Goal: Navigation & Orientation: Find specific page/section

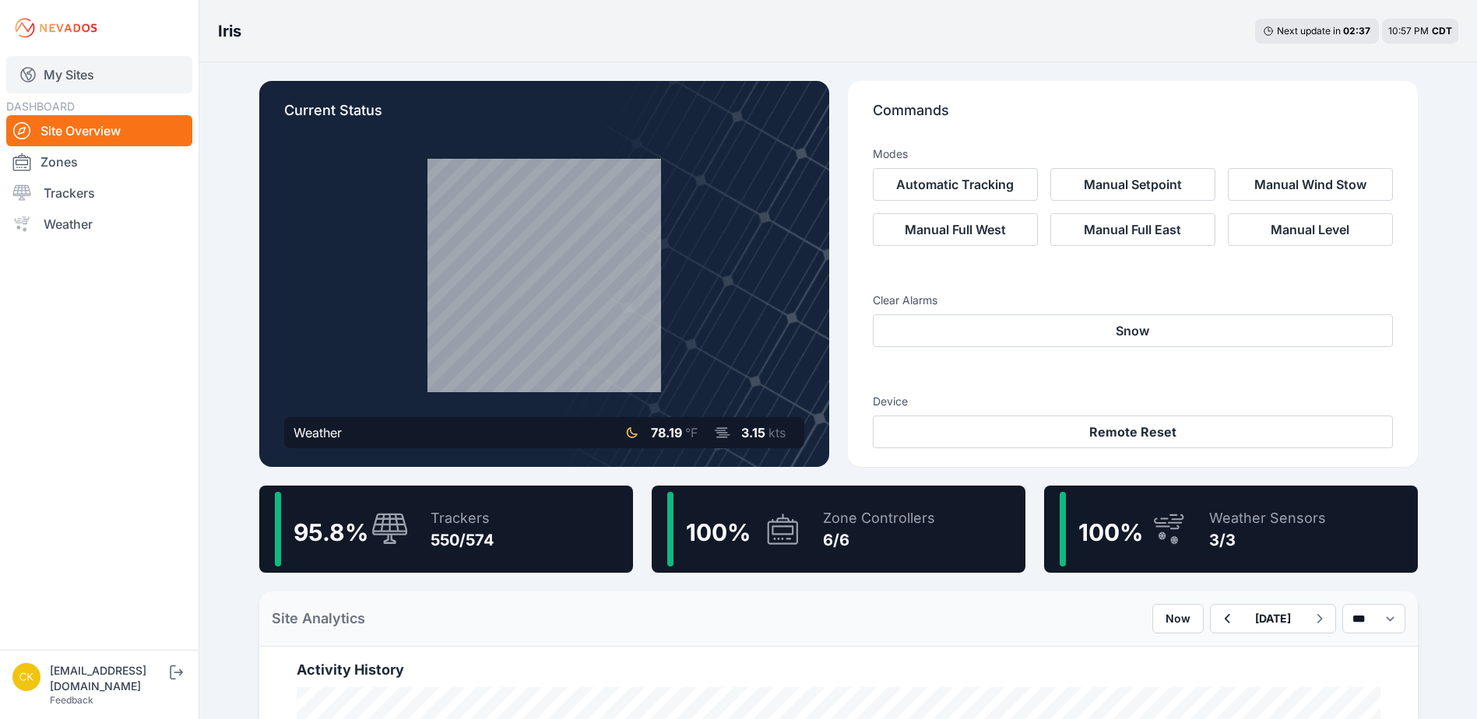
click at [110, 77] on link "My Sites" at bounding box center [99, 74] width 186 height 37
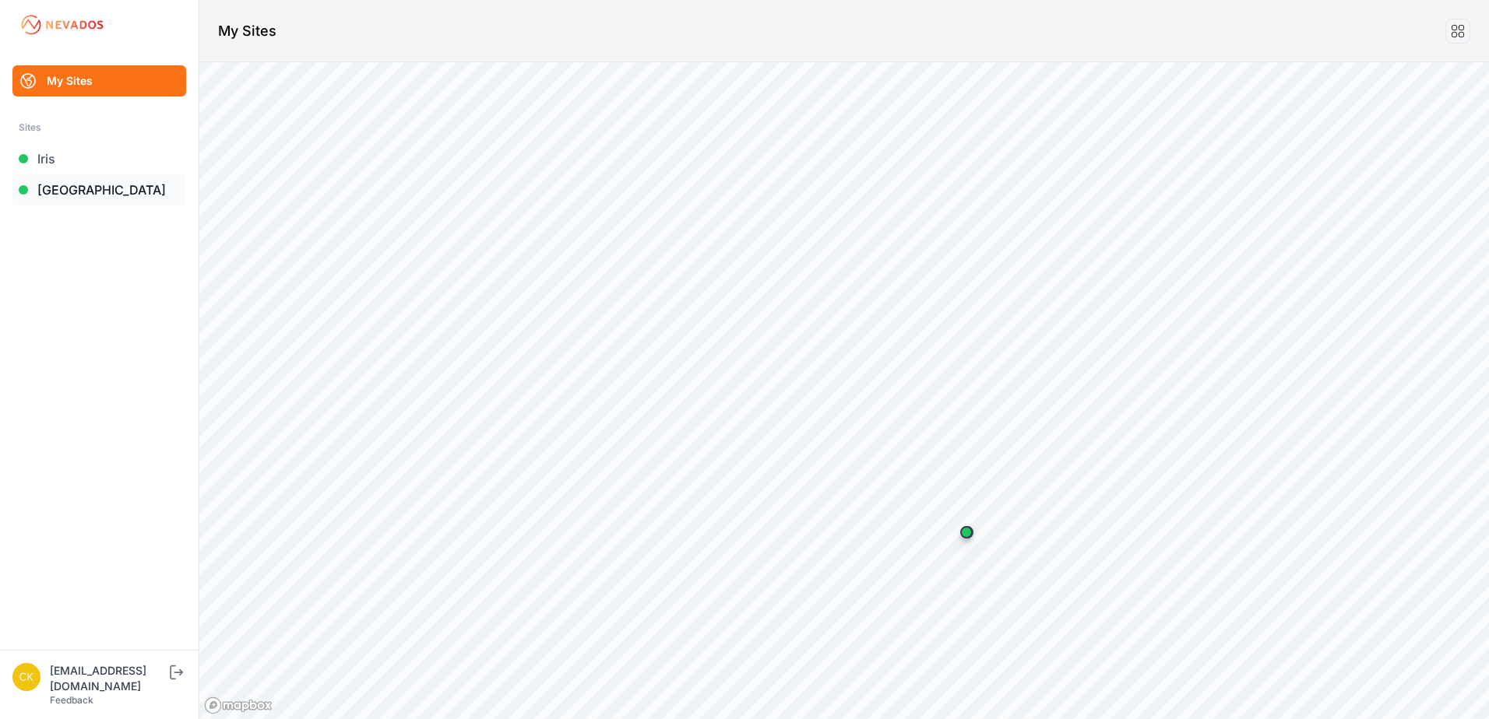
click at [120, 189] on link "[GEOGRAPHIC_DATA]" at bounding box center [99, 189] width 174 height 31
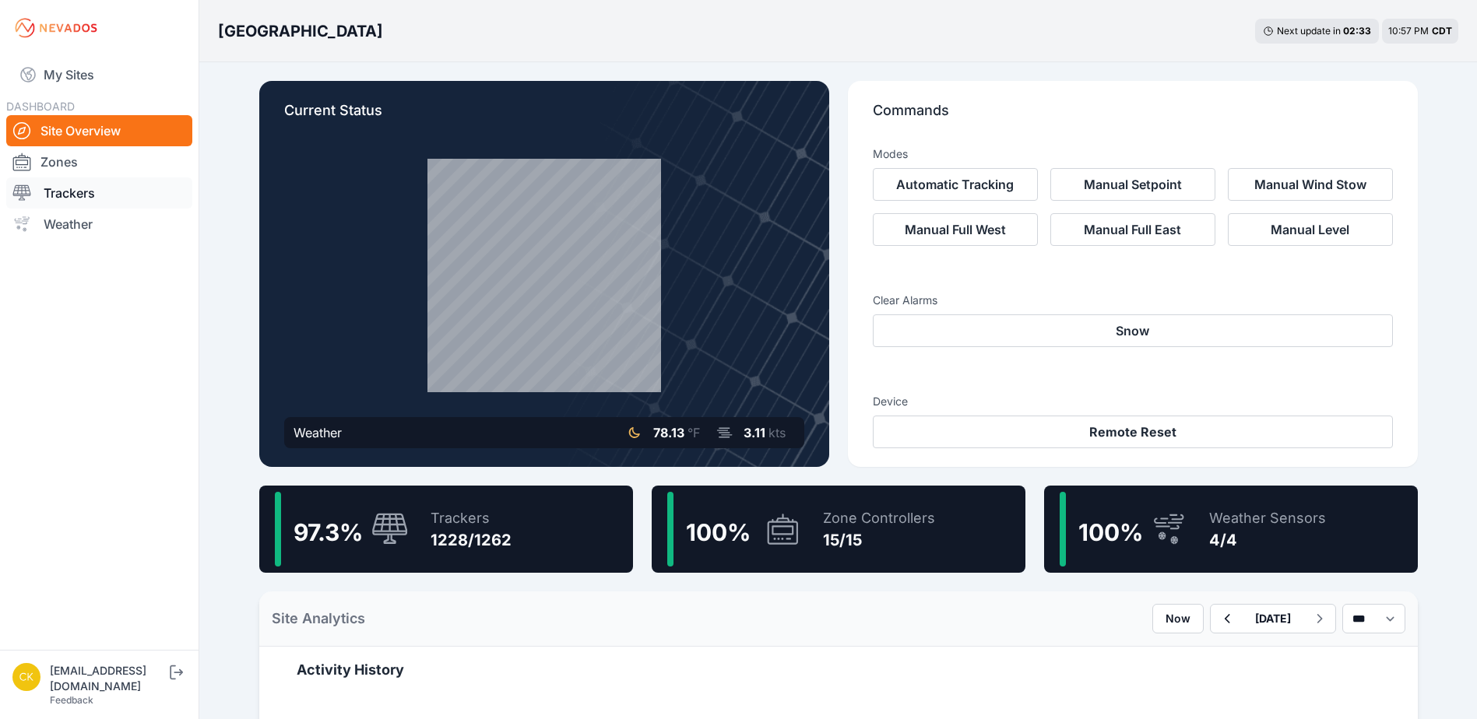
click at [121, 191] on link "Trackers" at bounding box center [99, 193] width 186 height 31
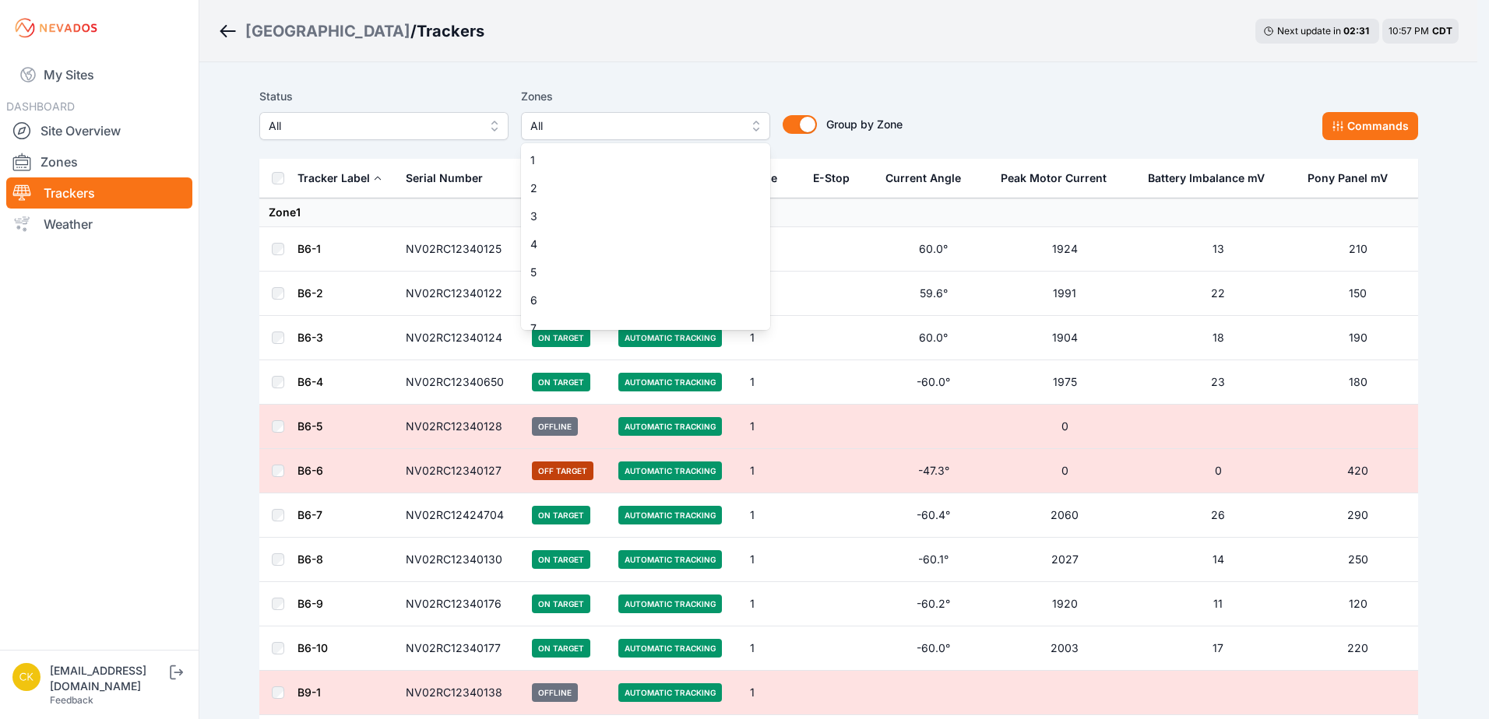
click at [605, 128] on span "All" at bounding box center [634, 126] width 209 height 19
click at [602, 156] on span "1" at bounding box center [636, 161] width 212 height 16
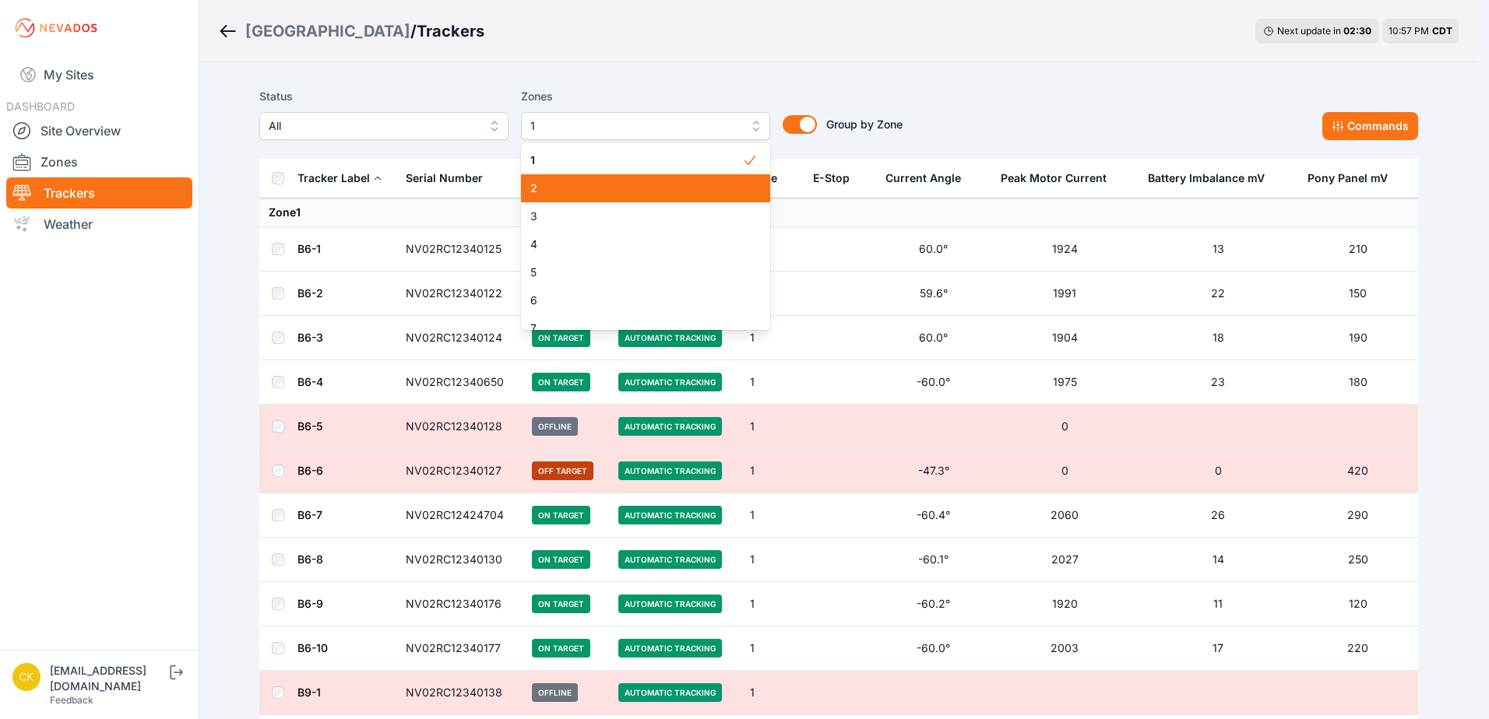
click at [601, 184] on span "2" at bounding box center [636, 189] width 212 height 16
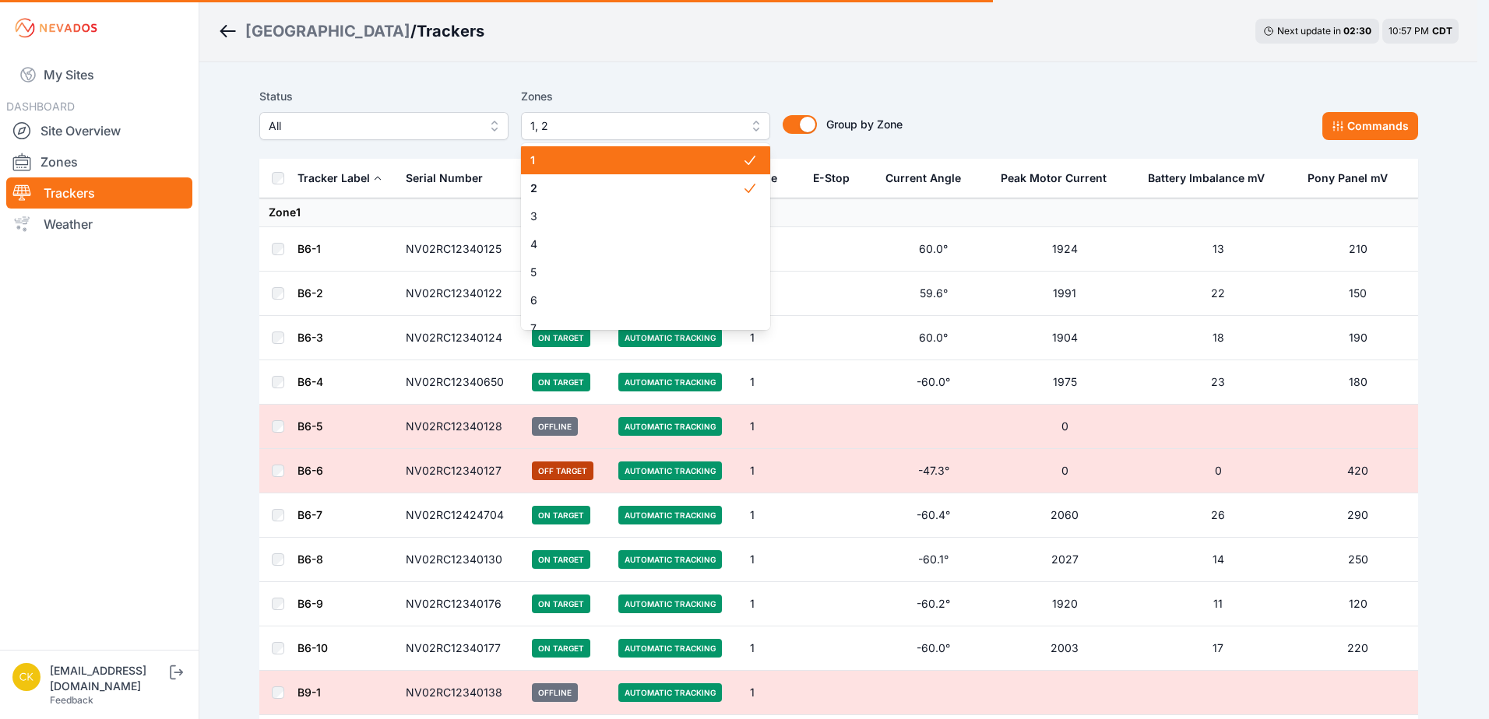
click at [599, 156] on span "1" at bounding box center [636, 161] width 212 height 16
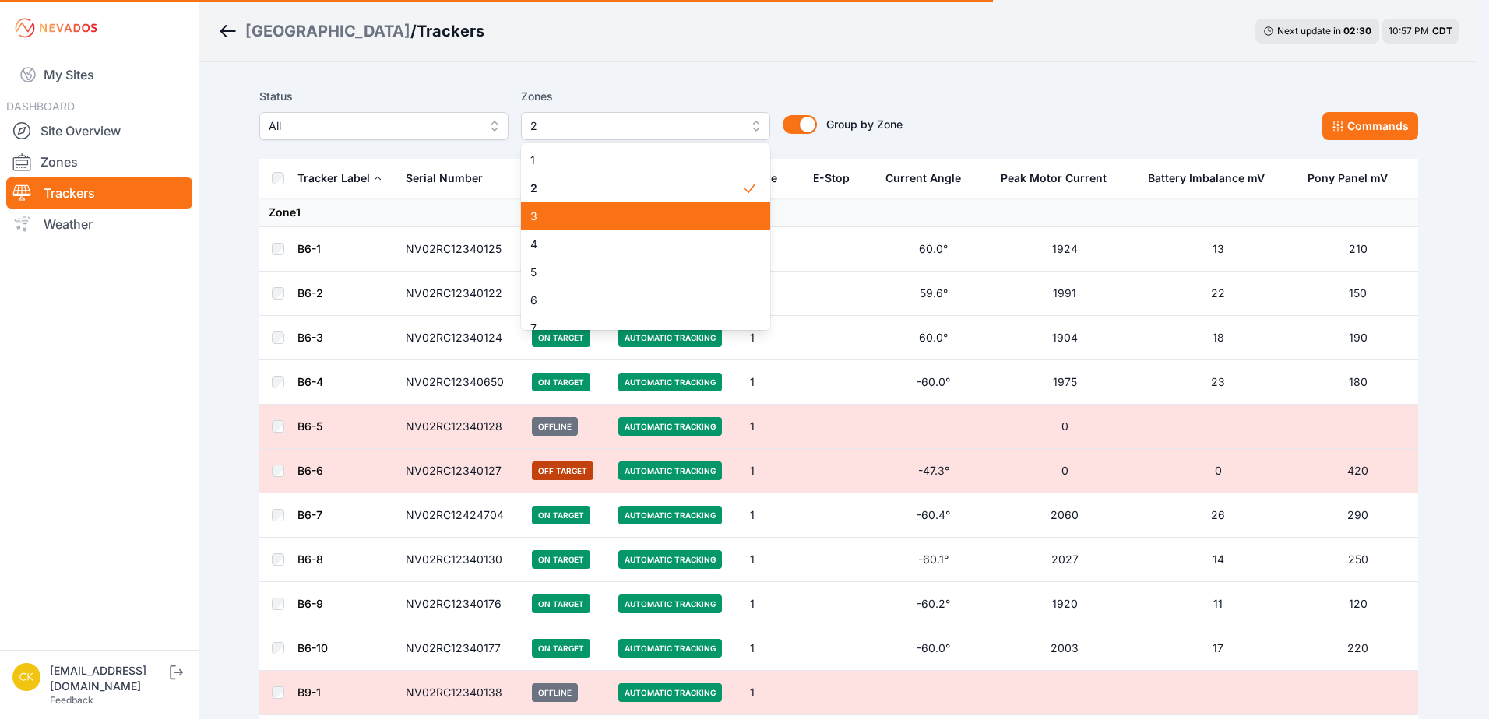
click at [582, 225] on div "3" at bounding box center [645, 216] width 249 height 28
click at [598, 178] on div "2" at bounding box center [645, 188] width 249 height 28
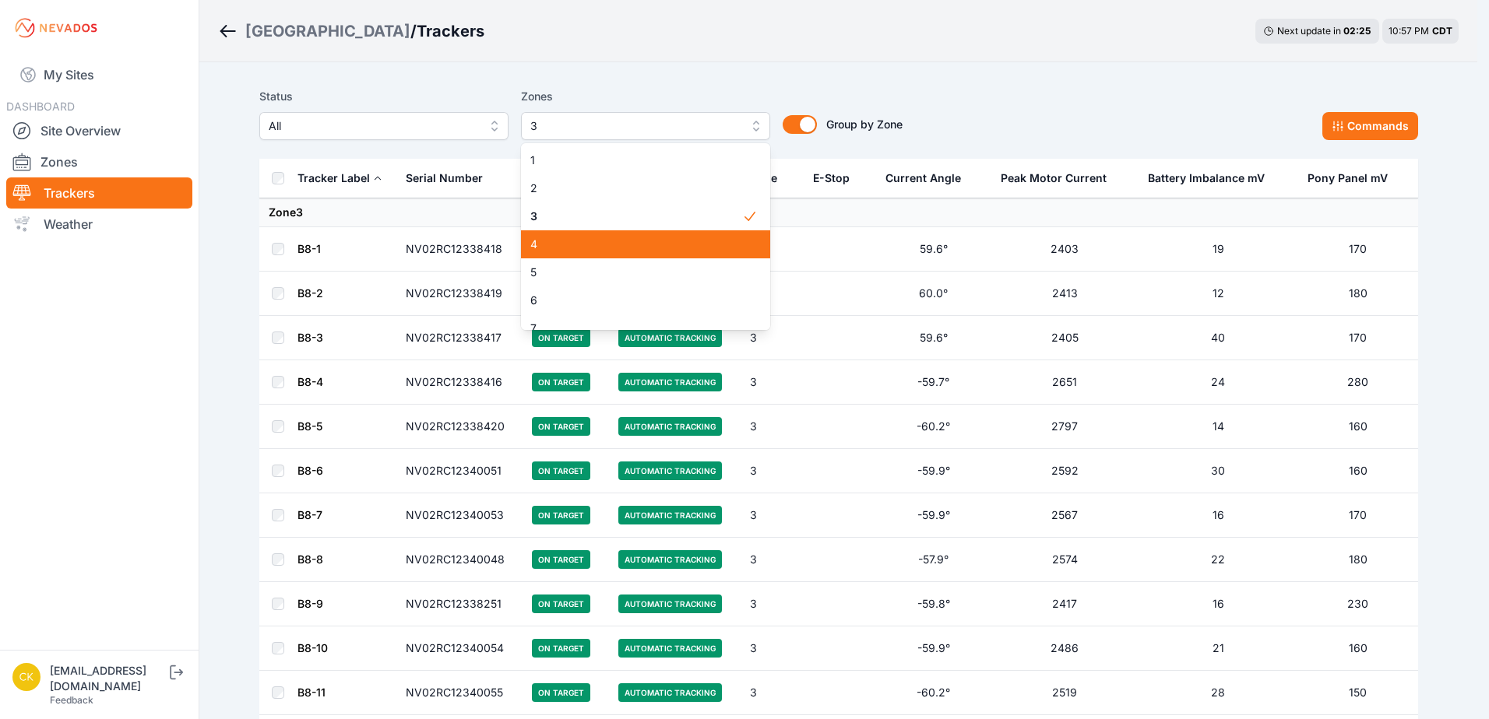
click at [696, 241] on span "4" at bounding box center [636, 245] width 212 height 16
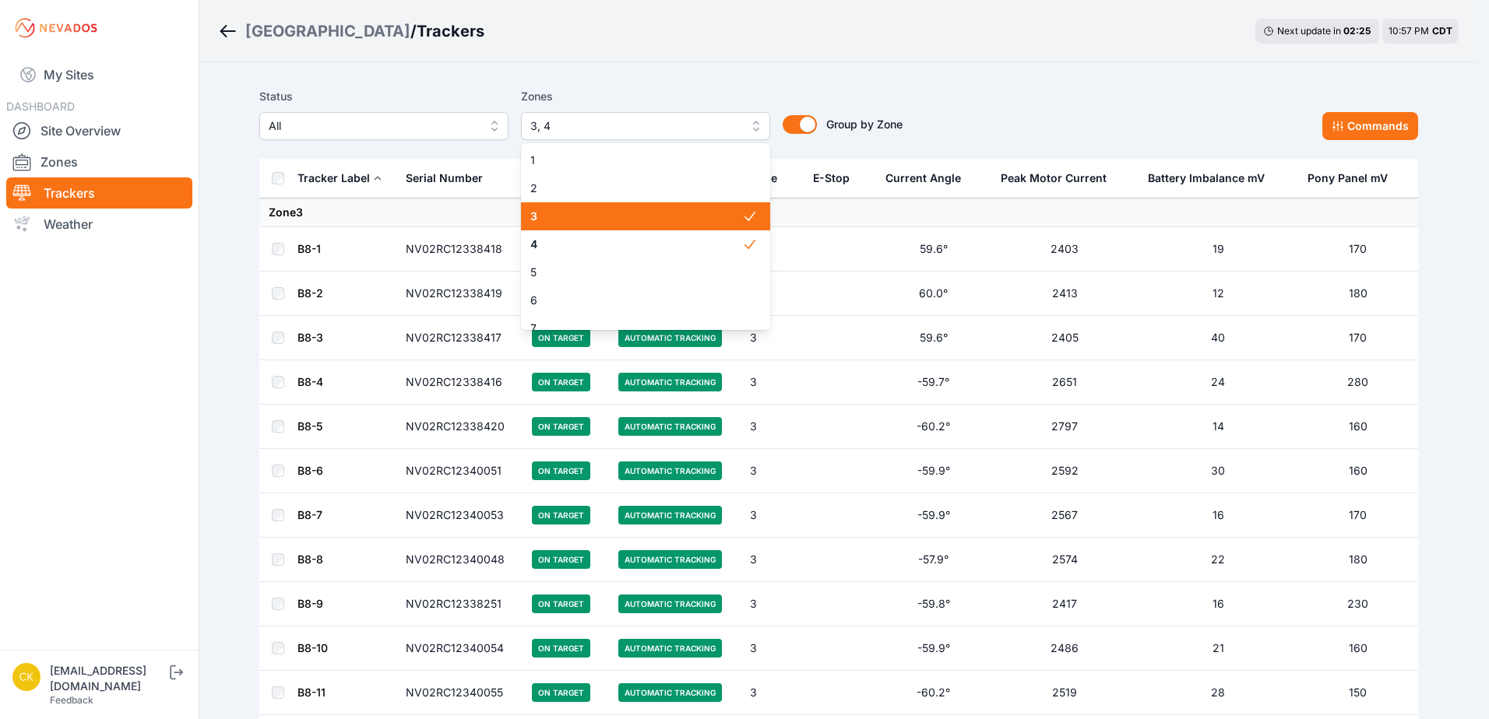
click at [673, 213] on span "3" at bounding box center [636, 217] width 212 height 16
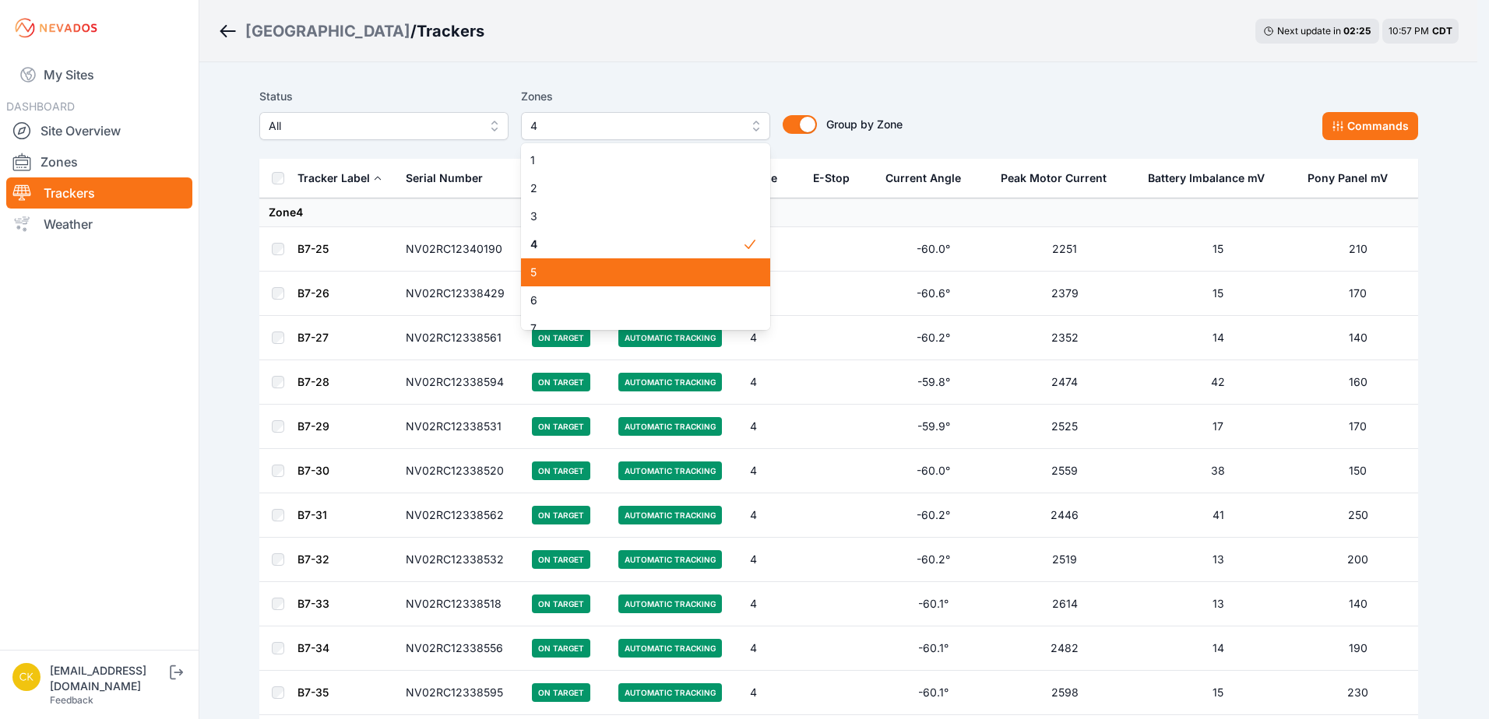
click at [666, 278] on span "5" at bounding box center [636, 273] width 212 height 16
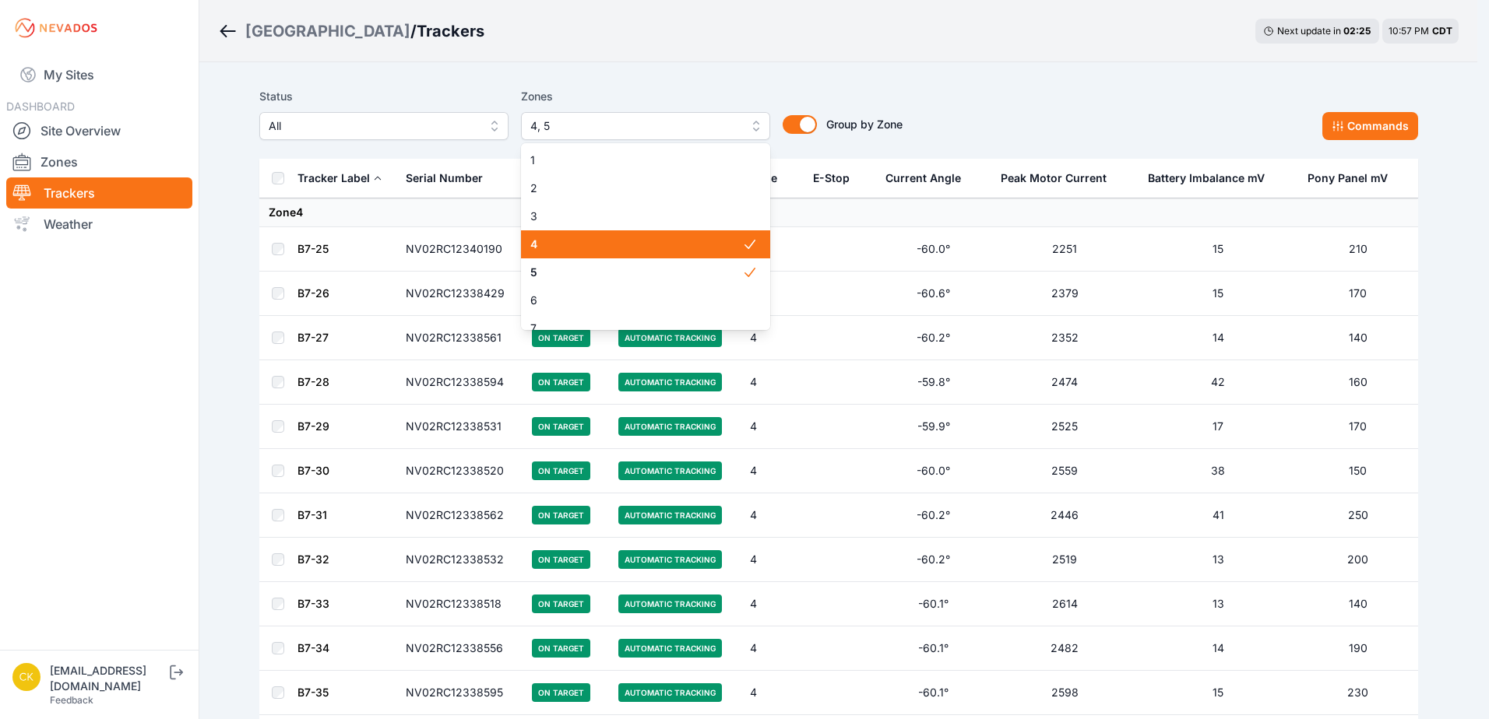
click at [671, 251] on span "4" at bounding box center [636, 245] width 212 height 16
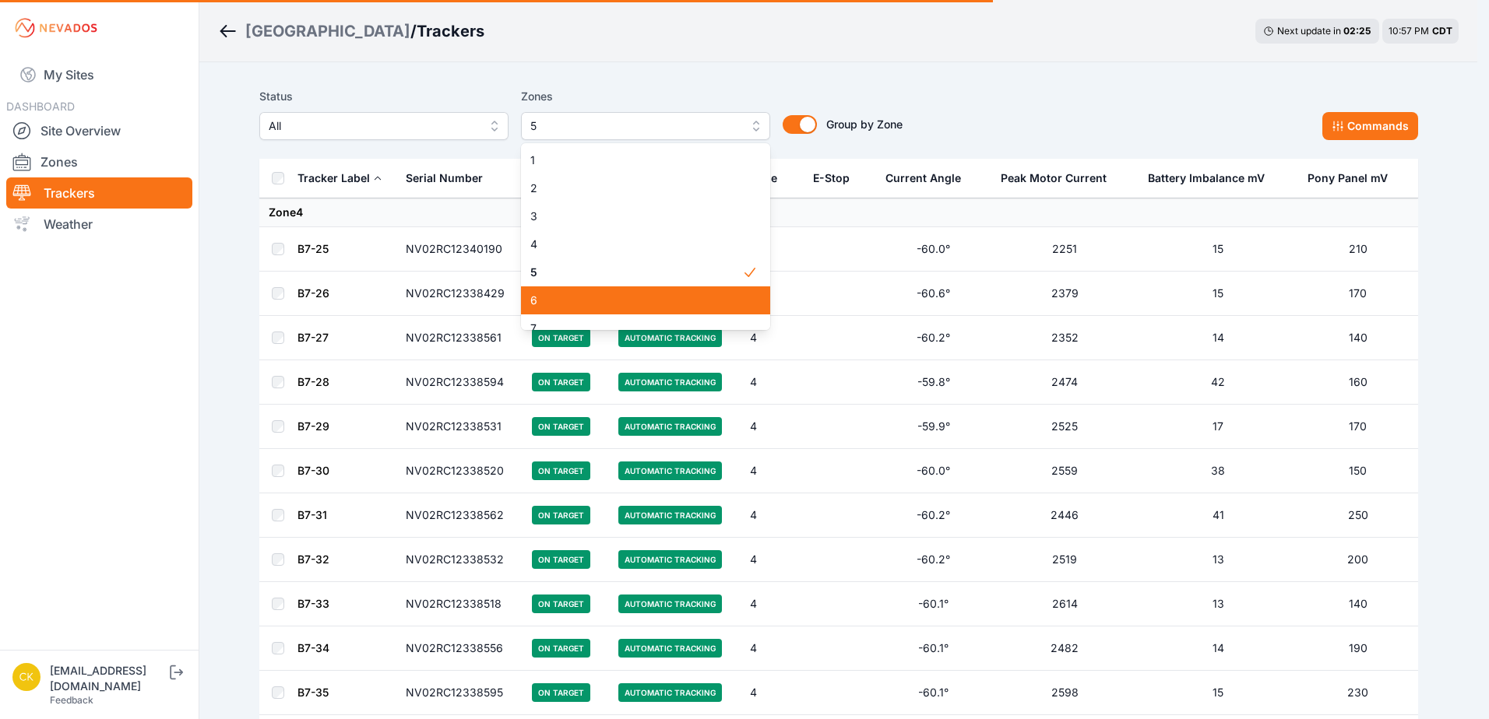
scroll to position [78, 0]
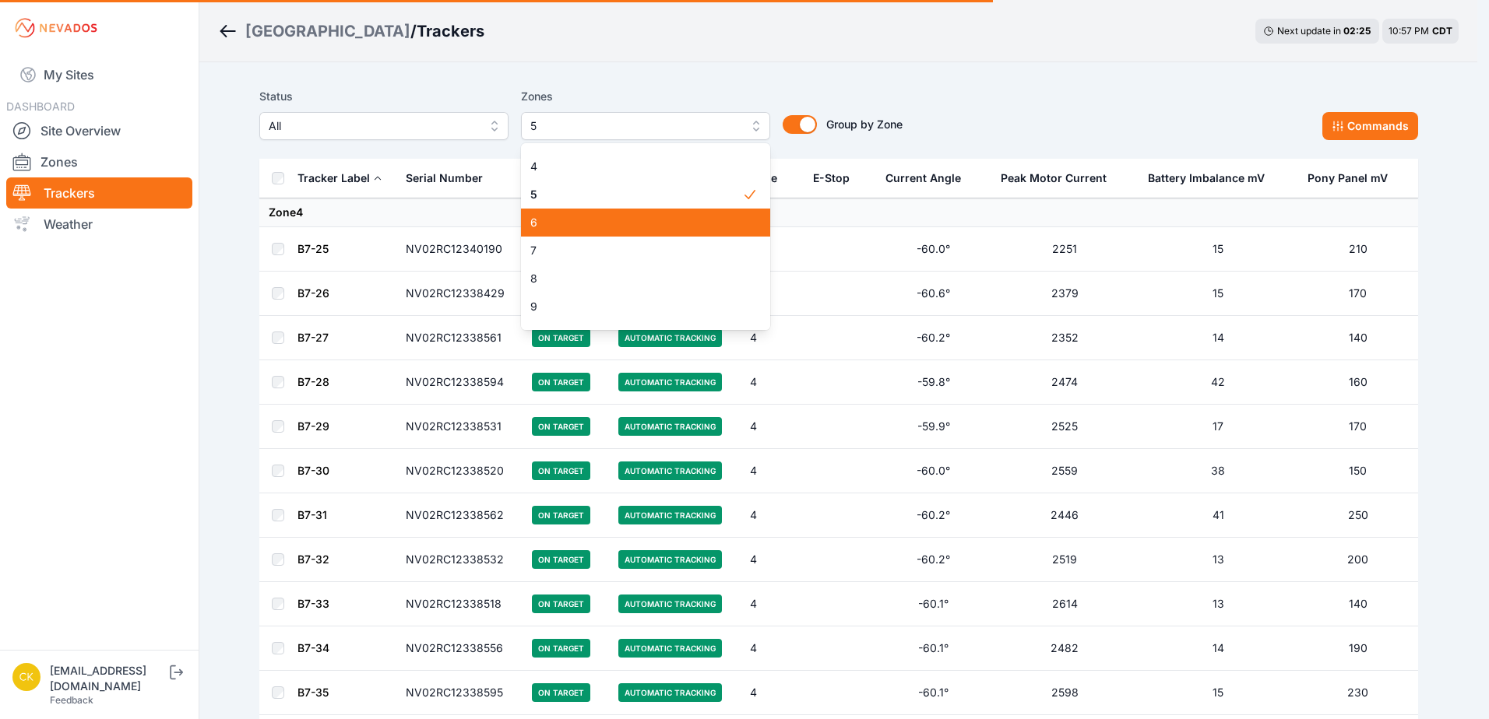
click at [663, 227] on span "6" at bounding box center [636, 223] width 212 height 16
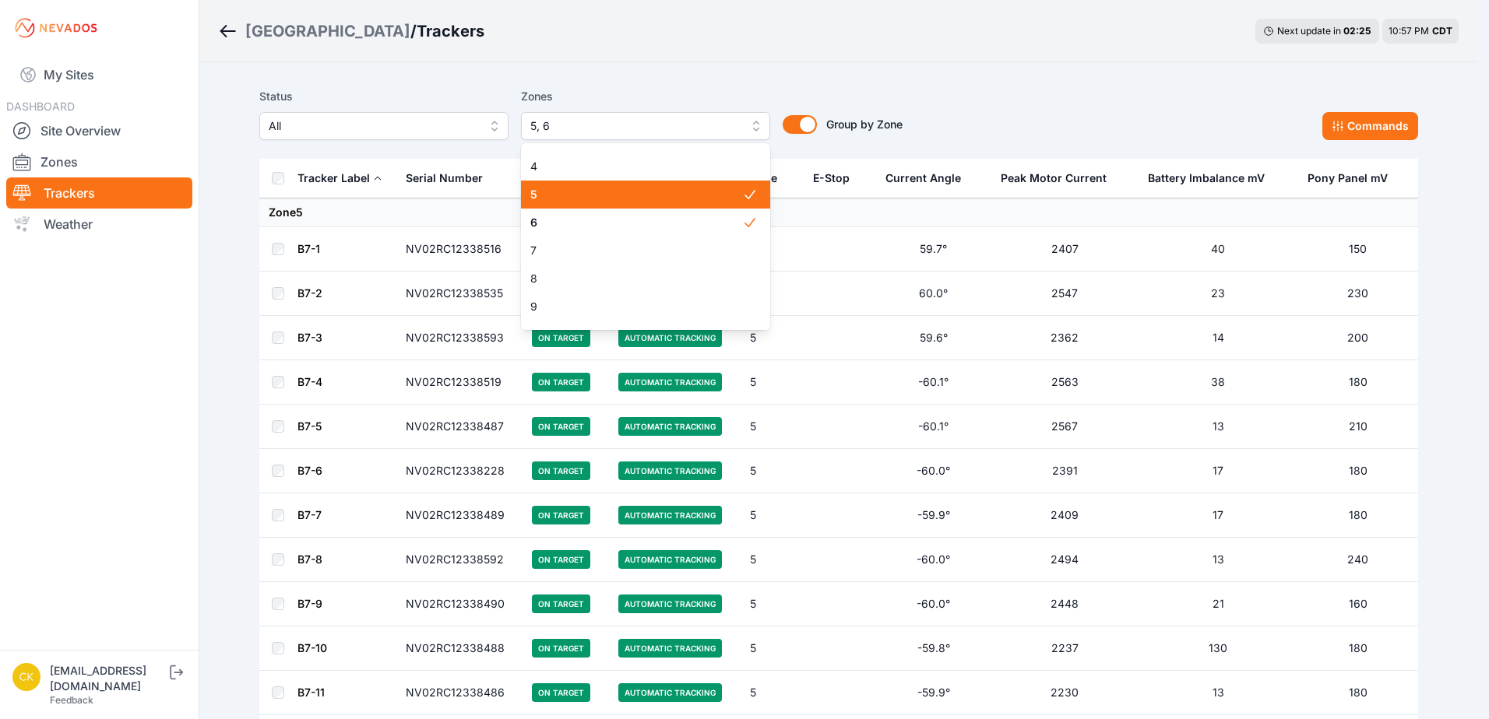
click at [656, 199] on span "5" at bounding box center [636, 195] width 212 height 16
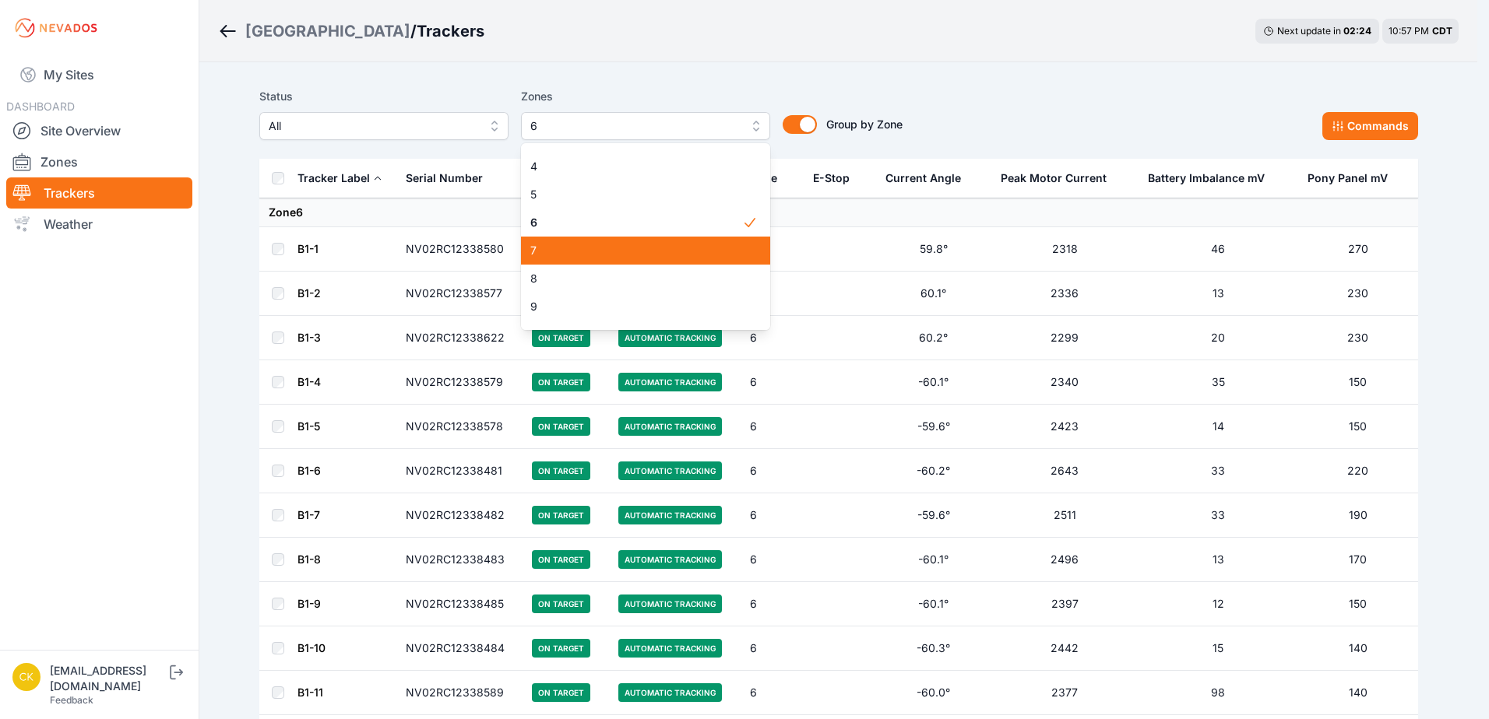
click at [648, 250] on span "7" at bounding box center [636, 251] width 212 height 16
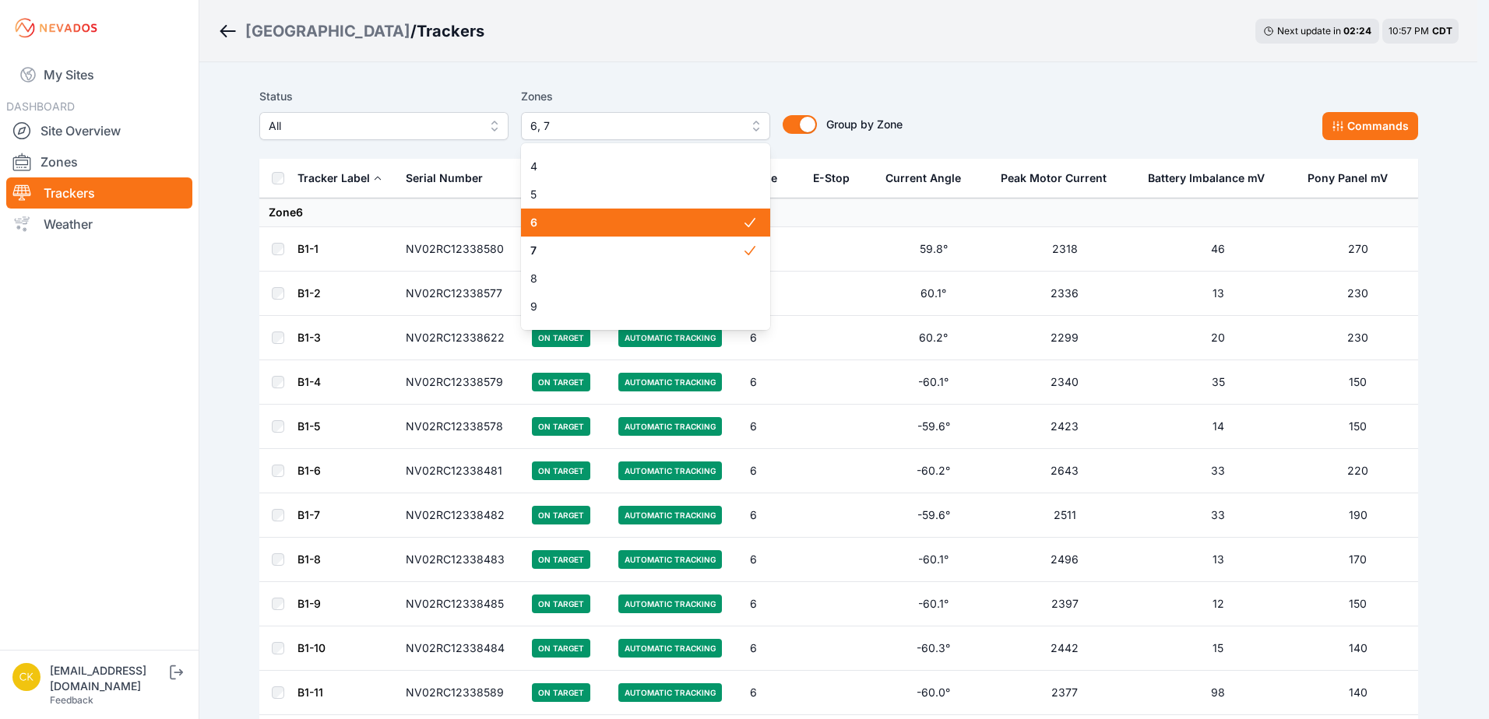
click at [657, 213] on div "6" at bounding box center [645, 223] width 249 height 28
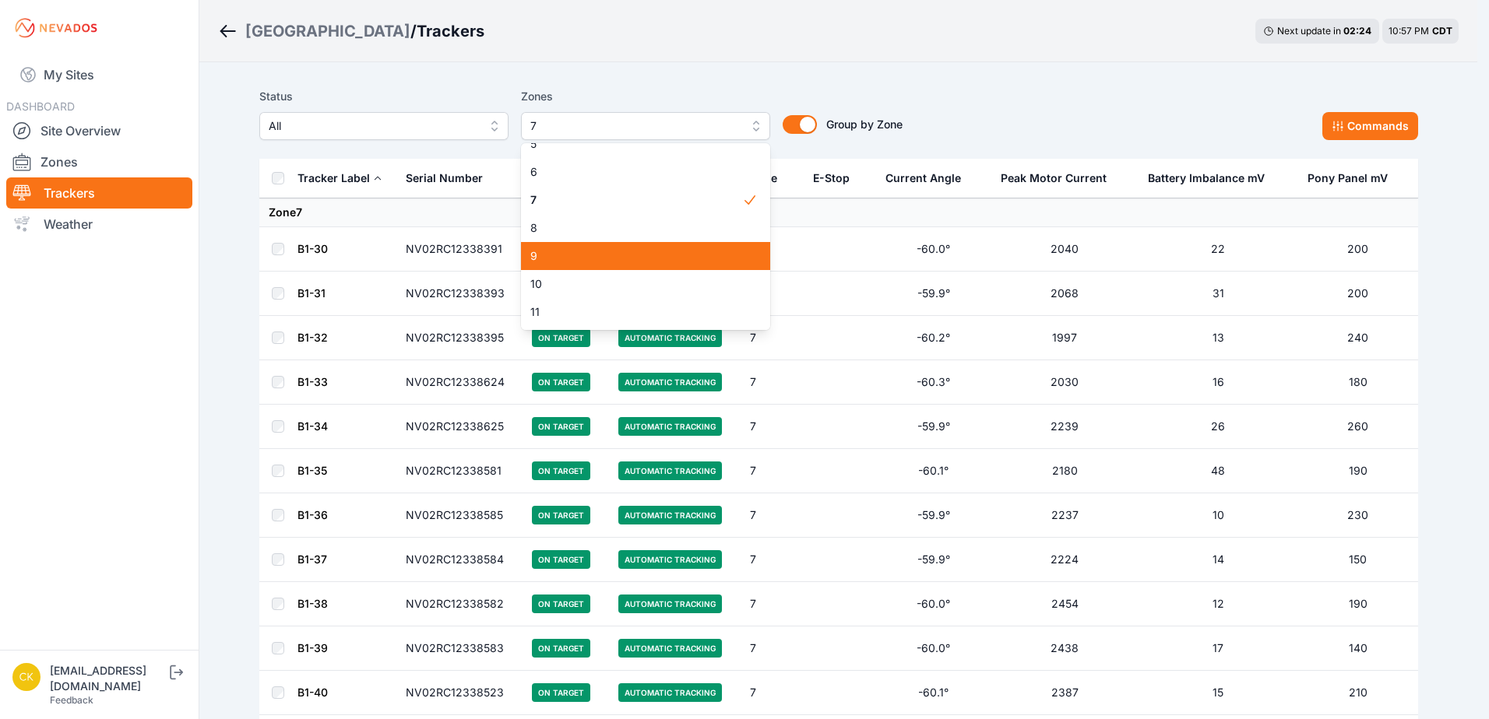
scroll to position [156, 0]
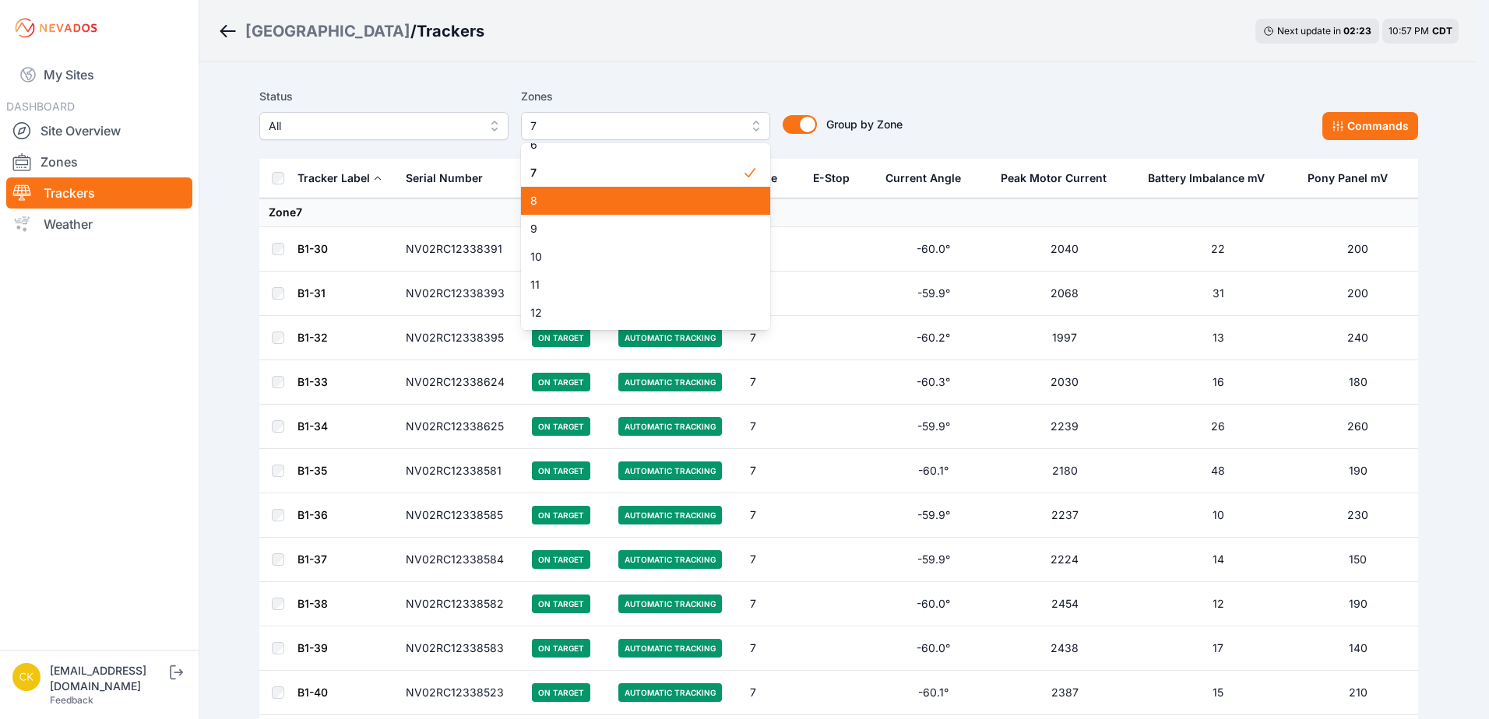
click at [634, 204] on span "8" at bounding box center [636, 201] width 212 height 16
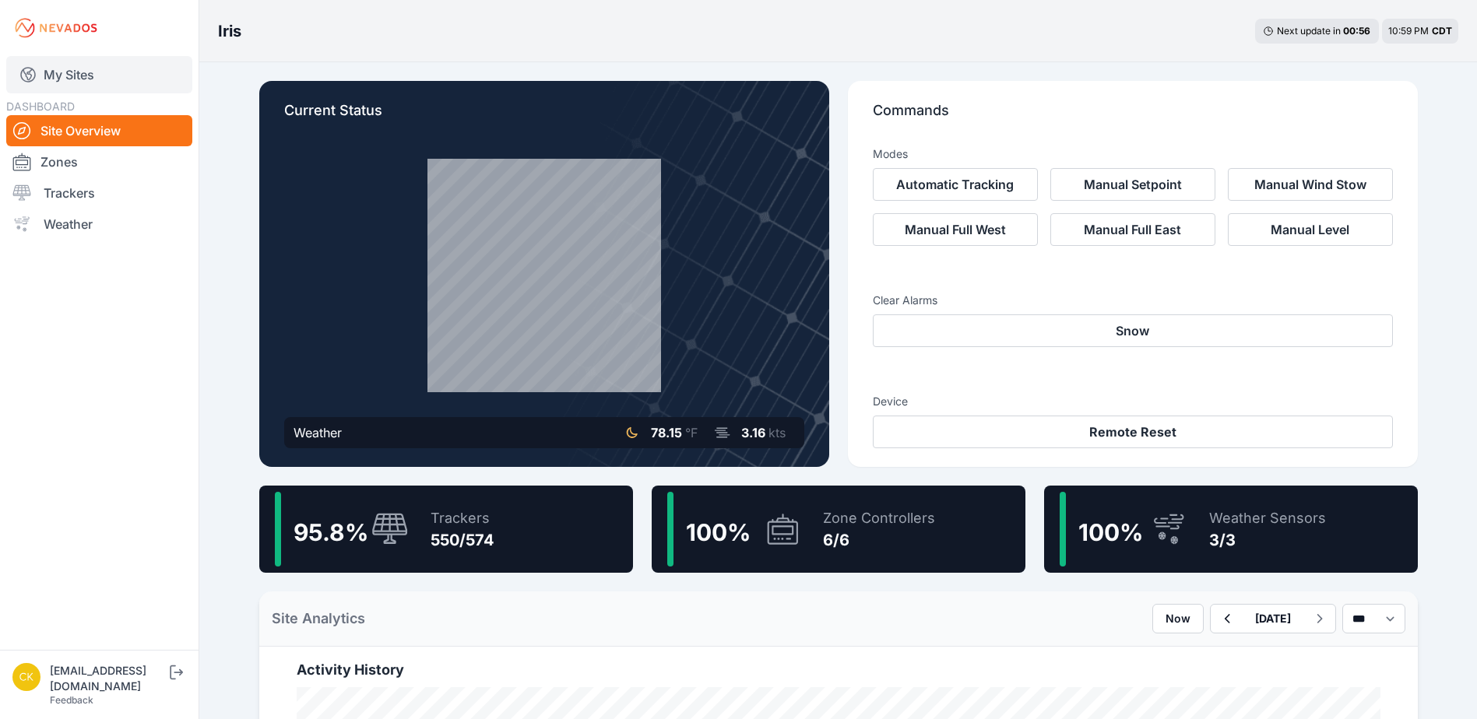
click at [112, 68] on link "My Sites" at bounding box center [99, 74] width 186 height 37
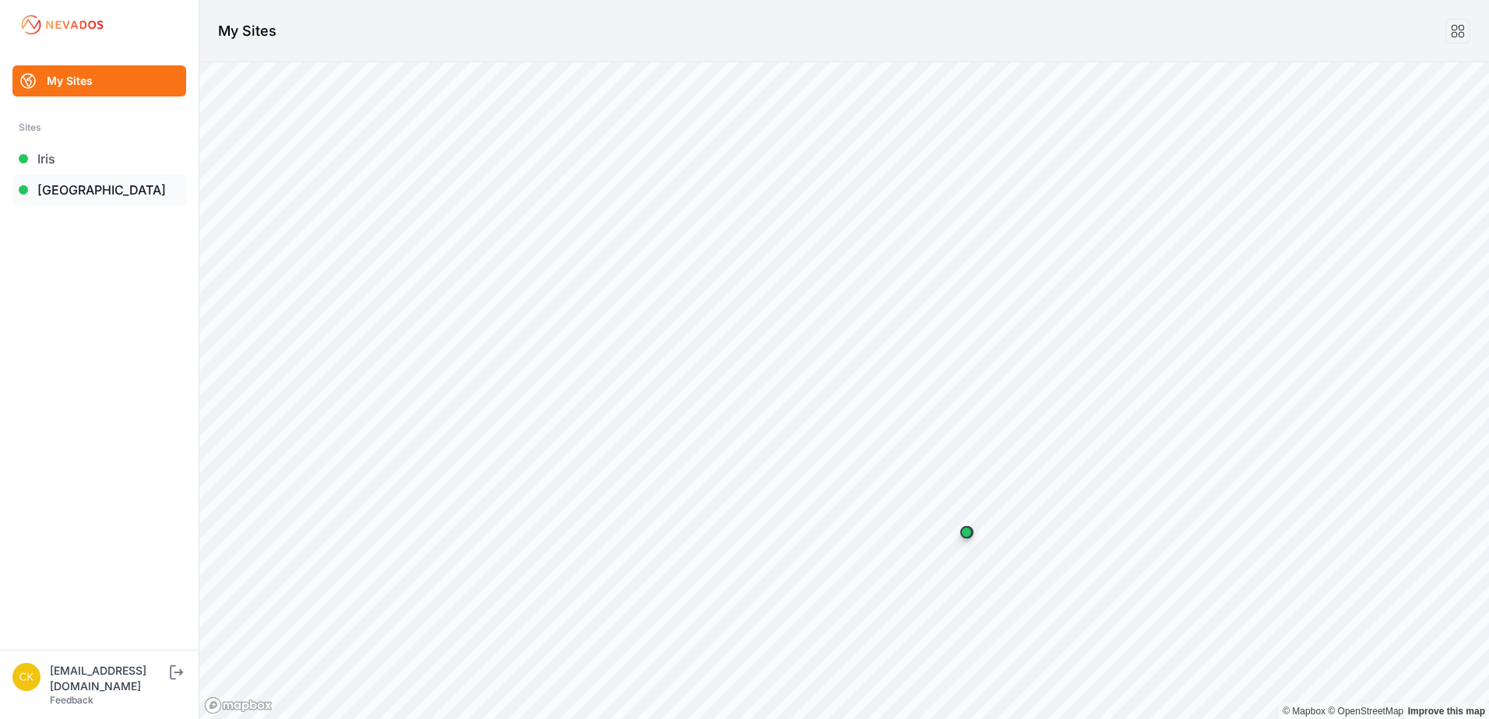
click at [141, 186] on link "[GEOGRAPHIC_DATA]" at bounding box center [99, 189] width 174 height 31
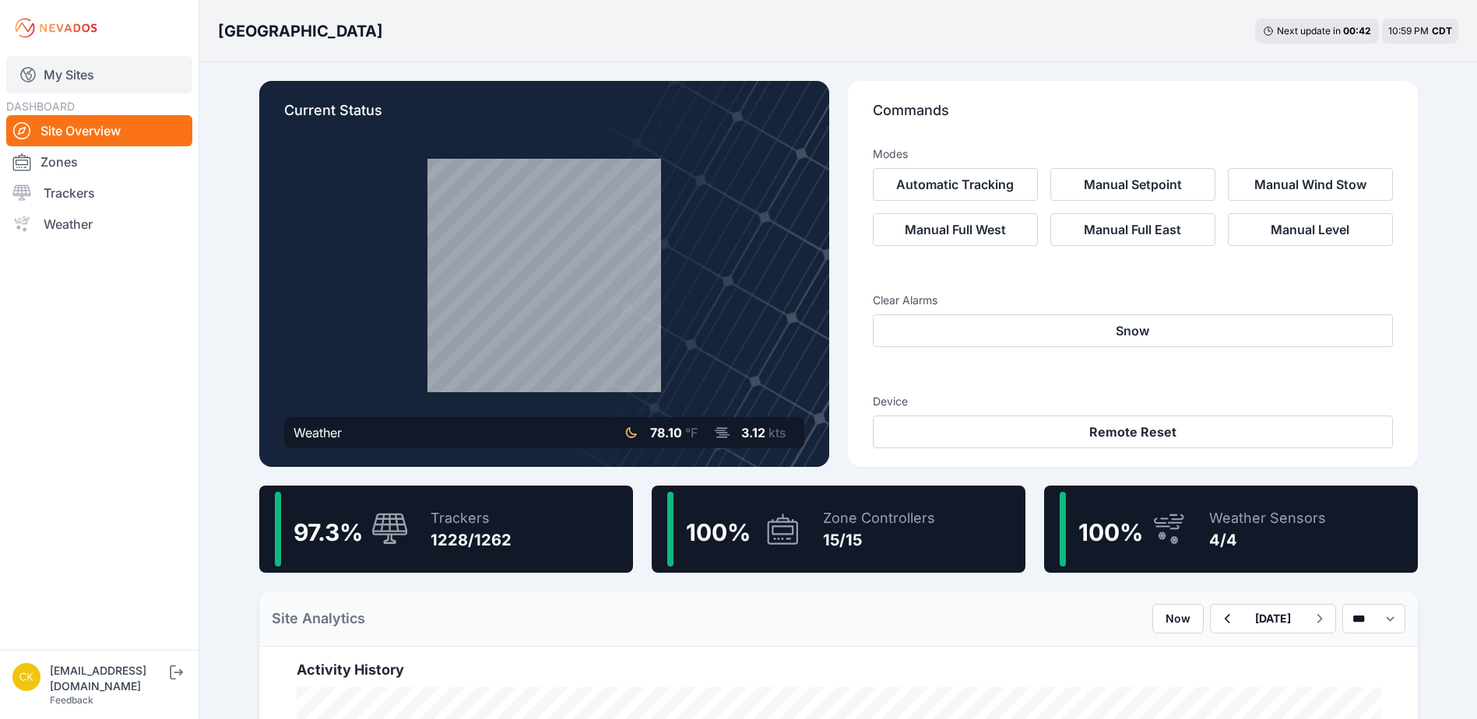
click at [117, 64] on link "My Sites" at bounding box center [99, 74] width 186 height 37
